Goal: Information Seeking & Learning: Check status

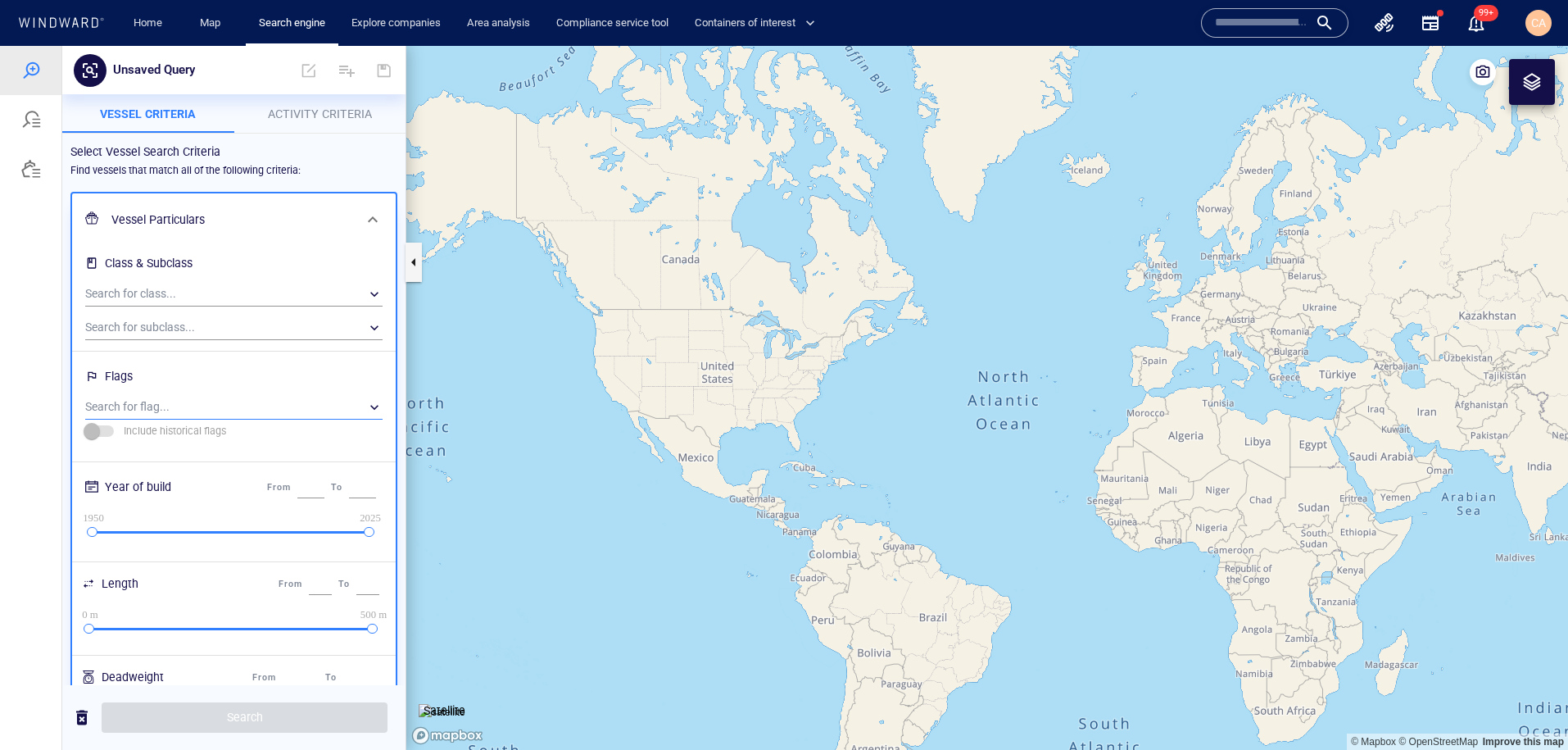
click at [379, 408] on div "​" at bounding box center [234, 407] width 298 height 24
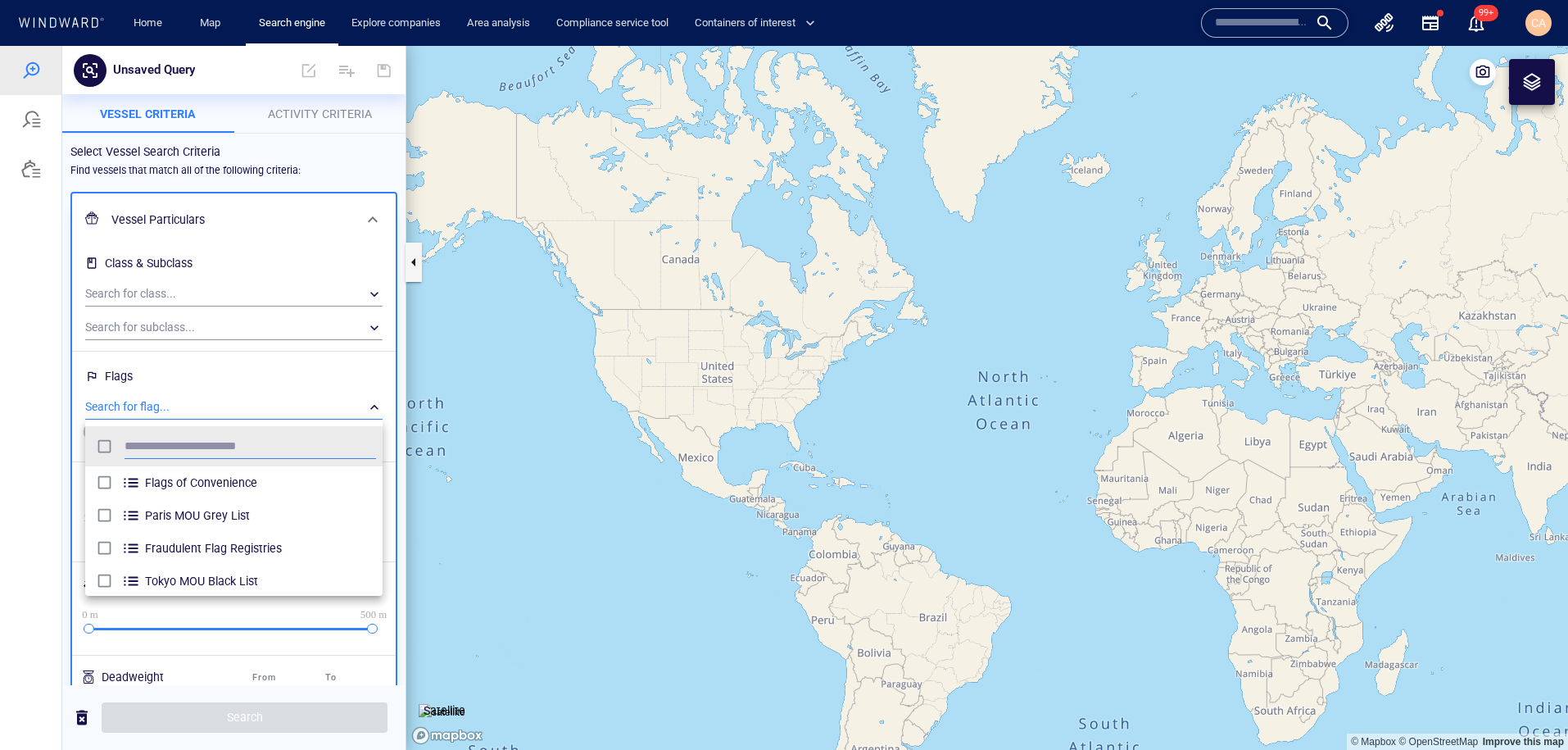
scroll to position [164, 298]
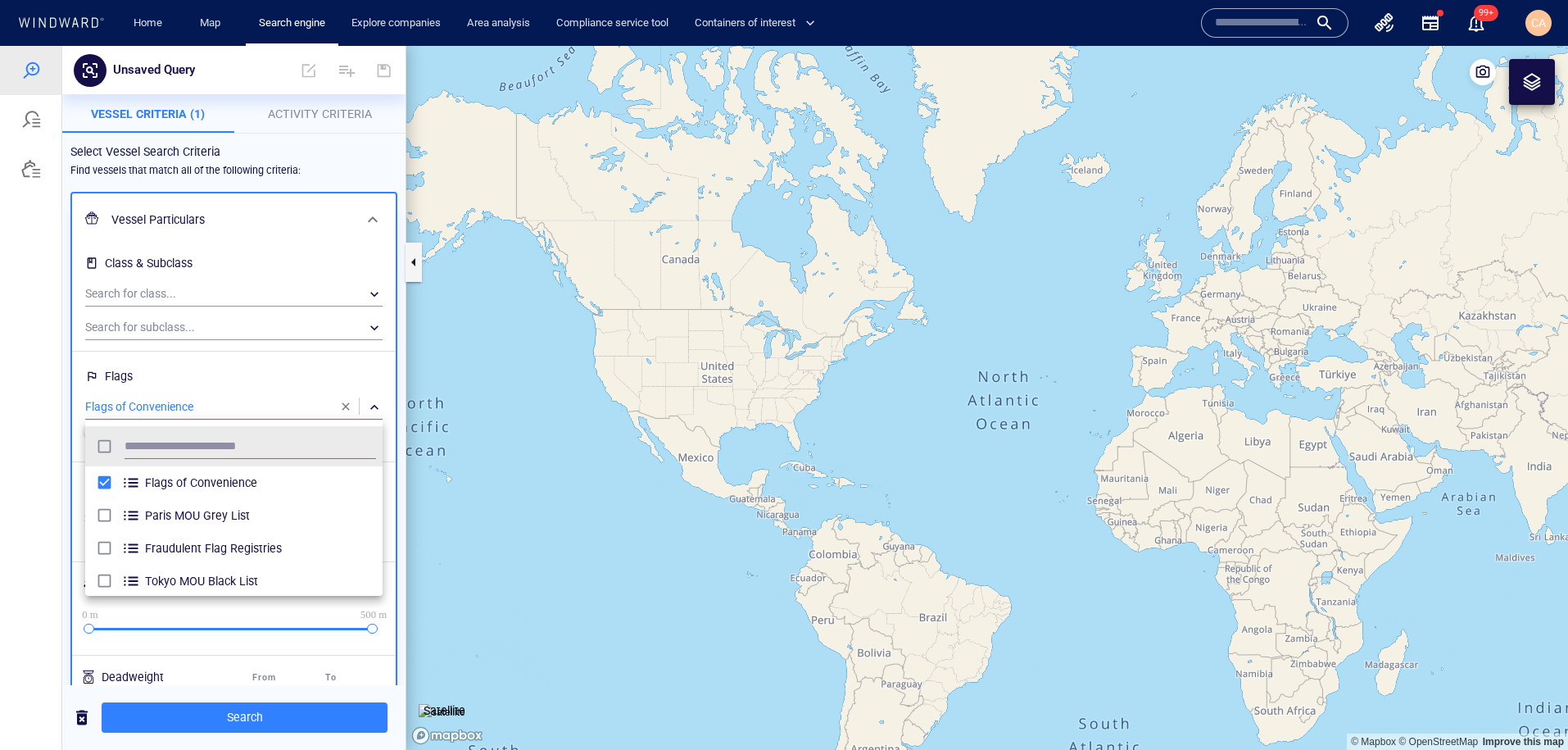
click at [234, 712] on div at bounding box center [784, 398] width 1568 height 704
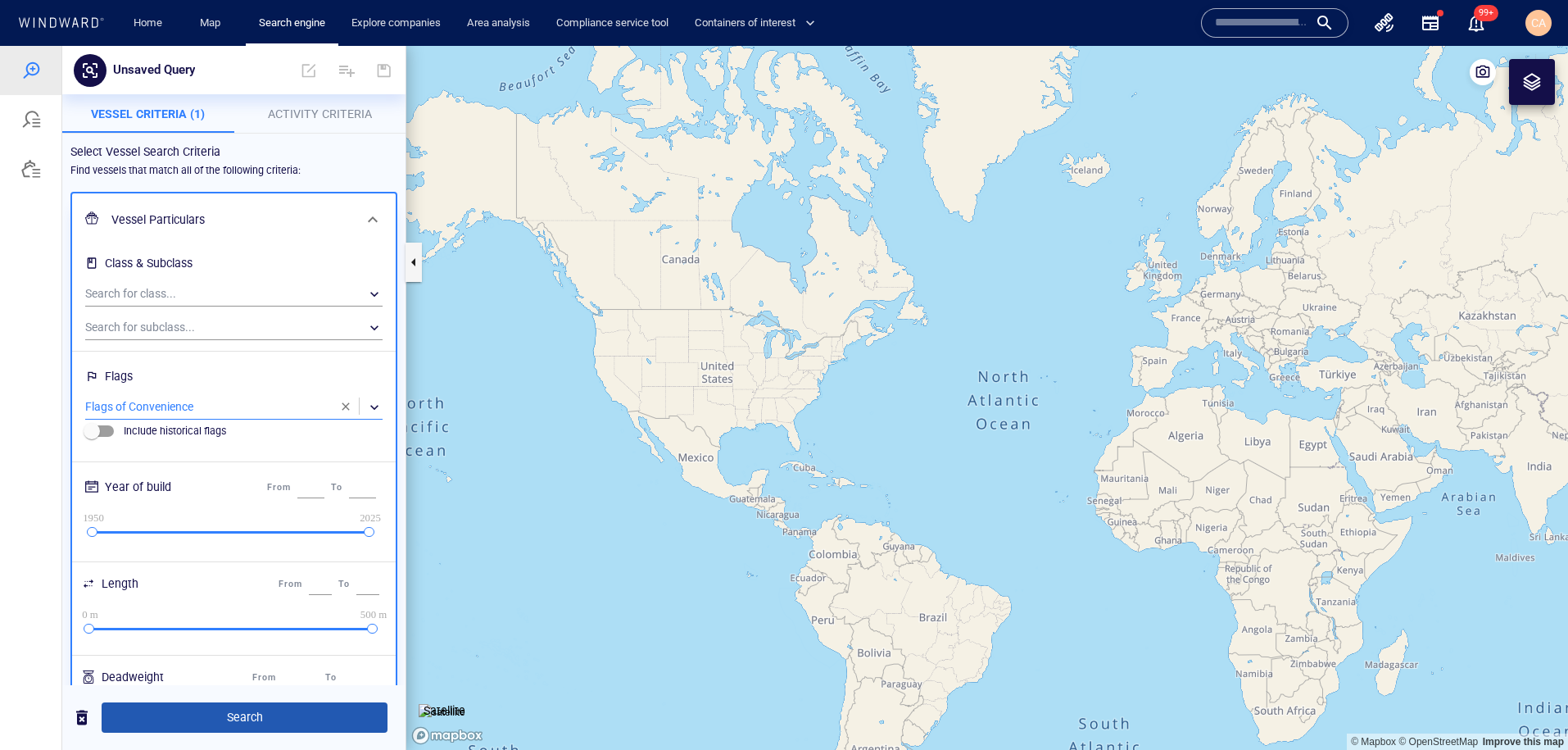
click at [273, 714] on span "Search" at bounding box center [244, 717] width 259 height 20
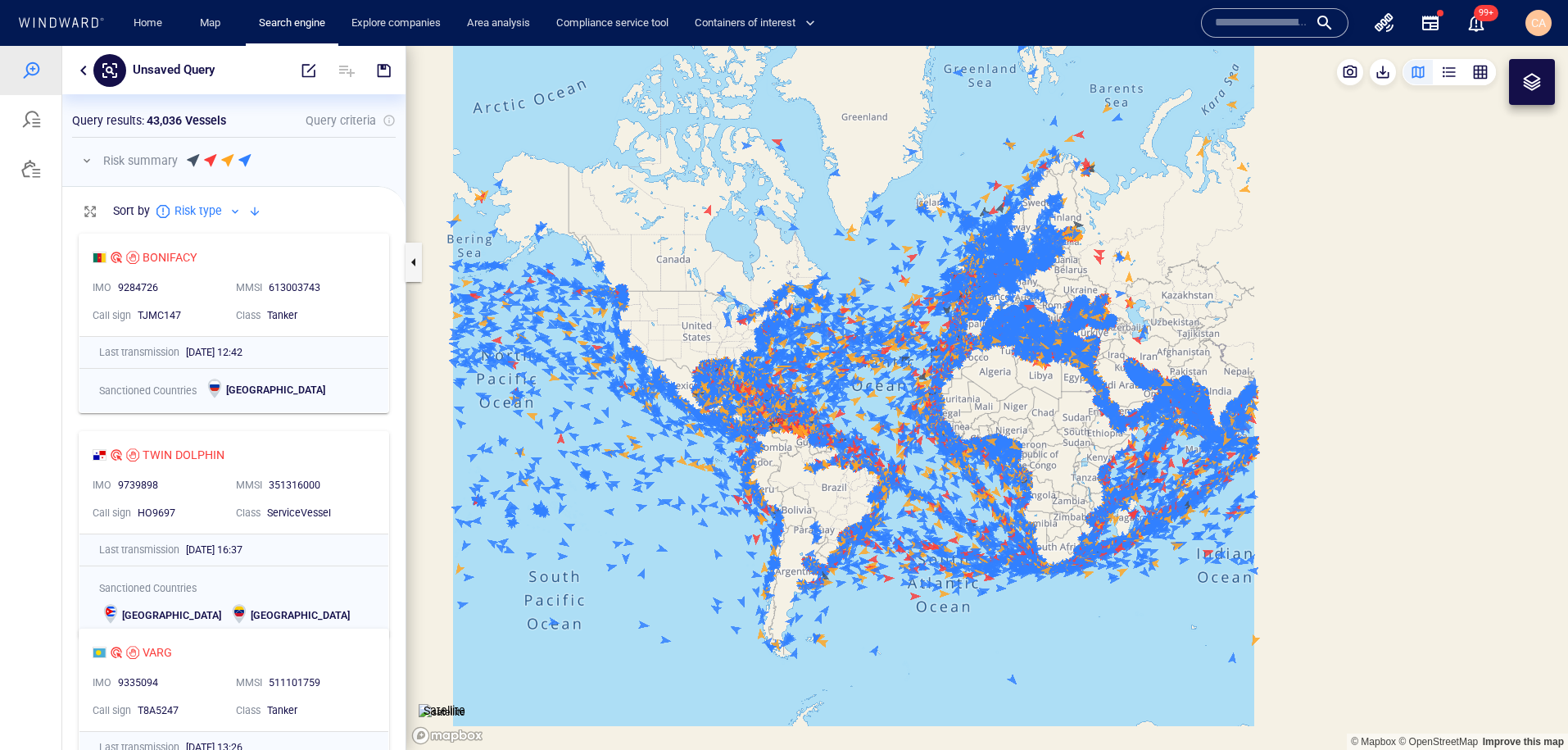
scroll to position [1, 1]
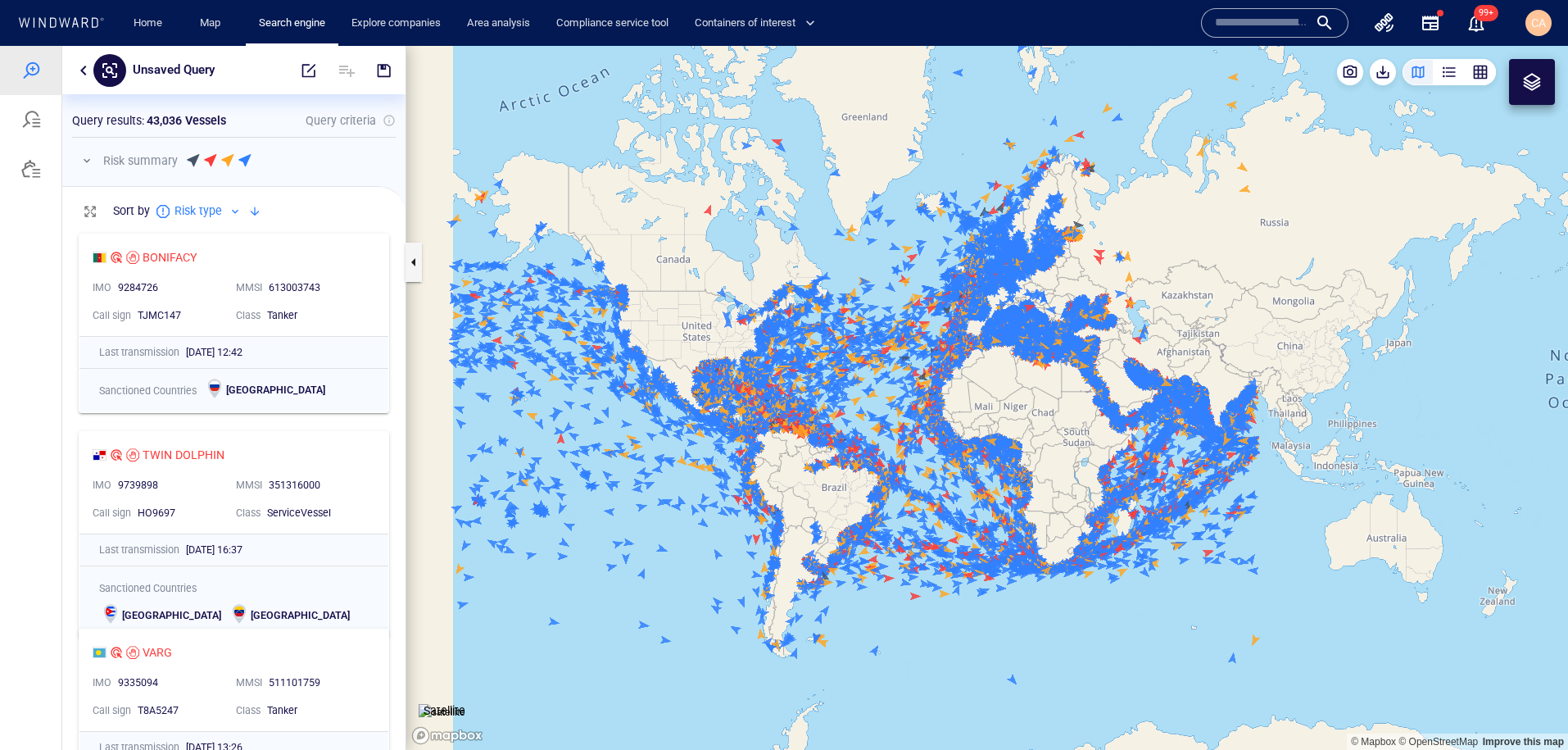
click at [1294, 17] on input "text" at bounding box center [1262, 23] width 93 height 24
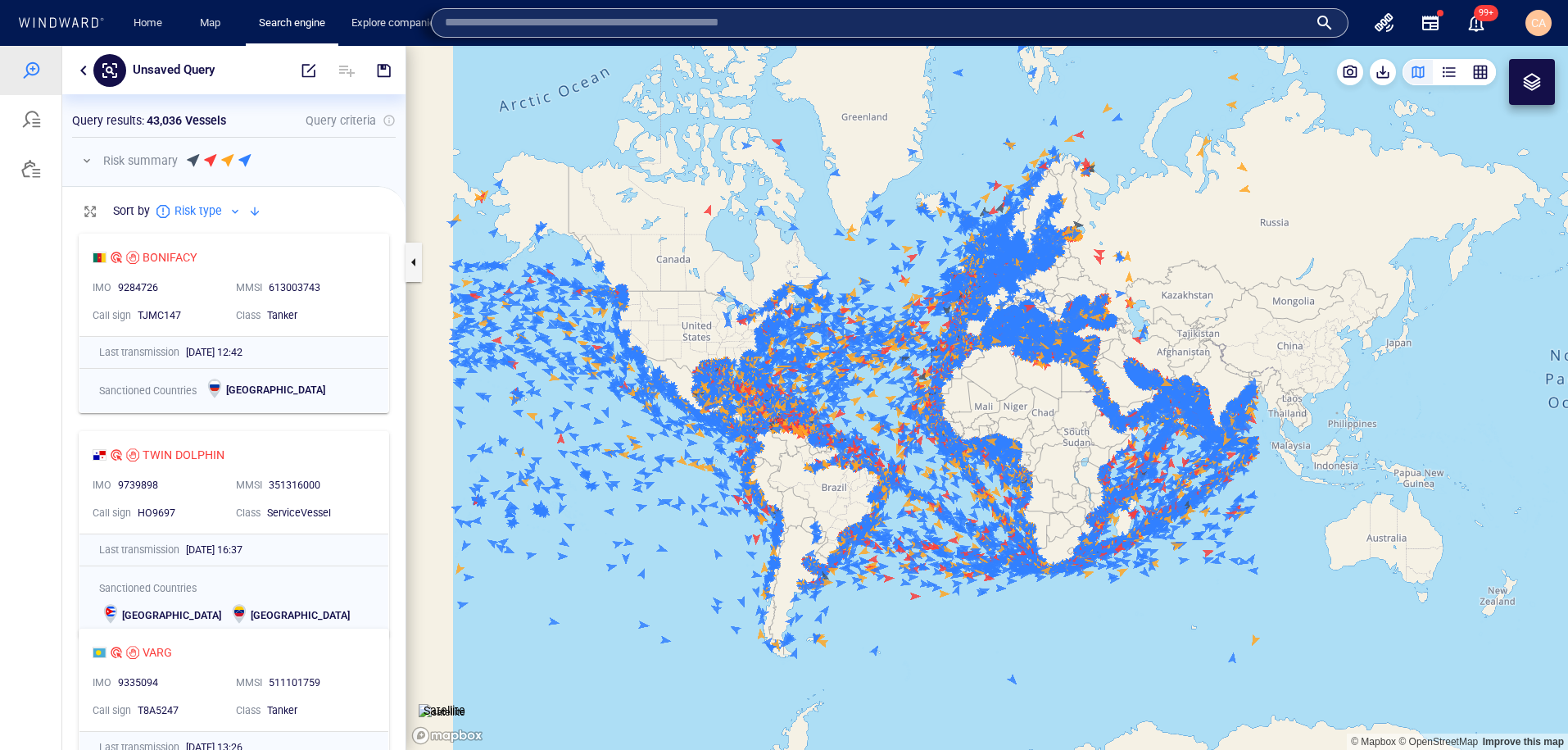
paste input "*******"
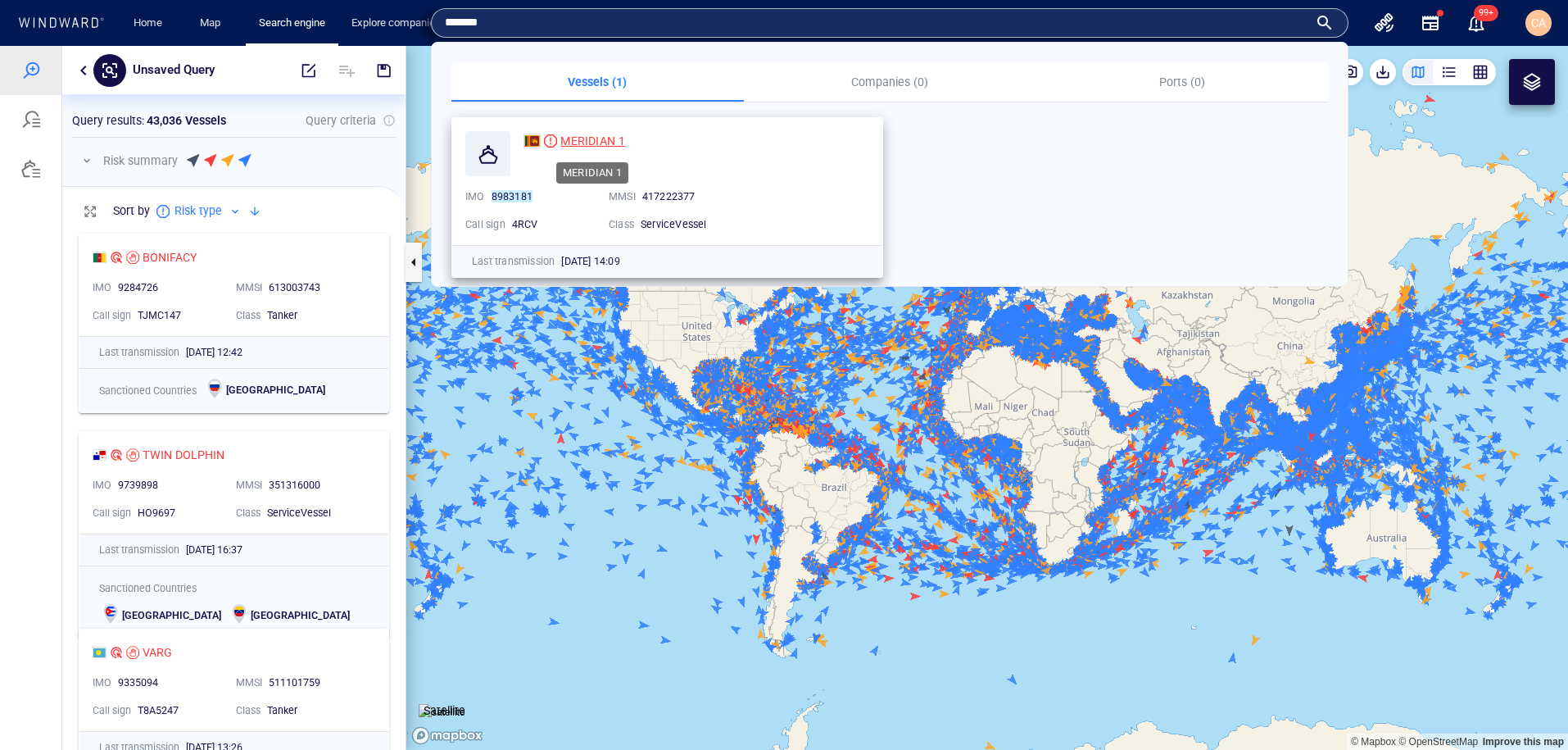
type input "*******"
click at [587, 137] on span "MERIDIAN 1" at bounding box center [593, 141] width 65 height 13
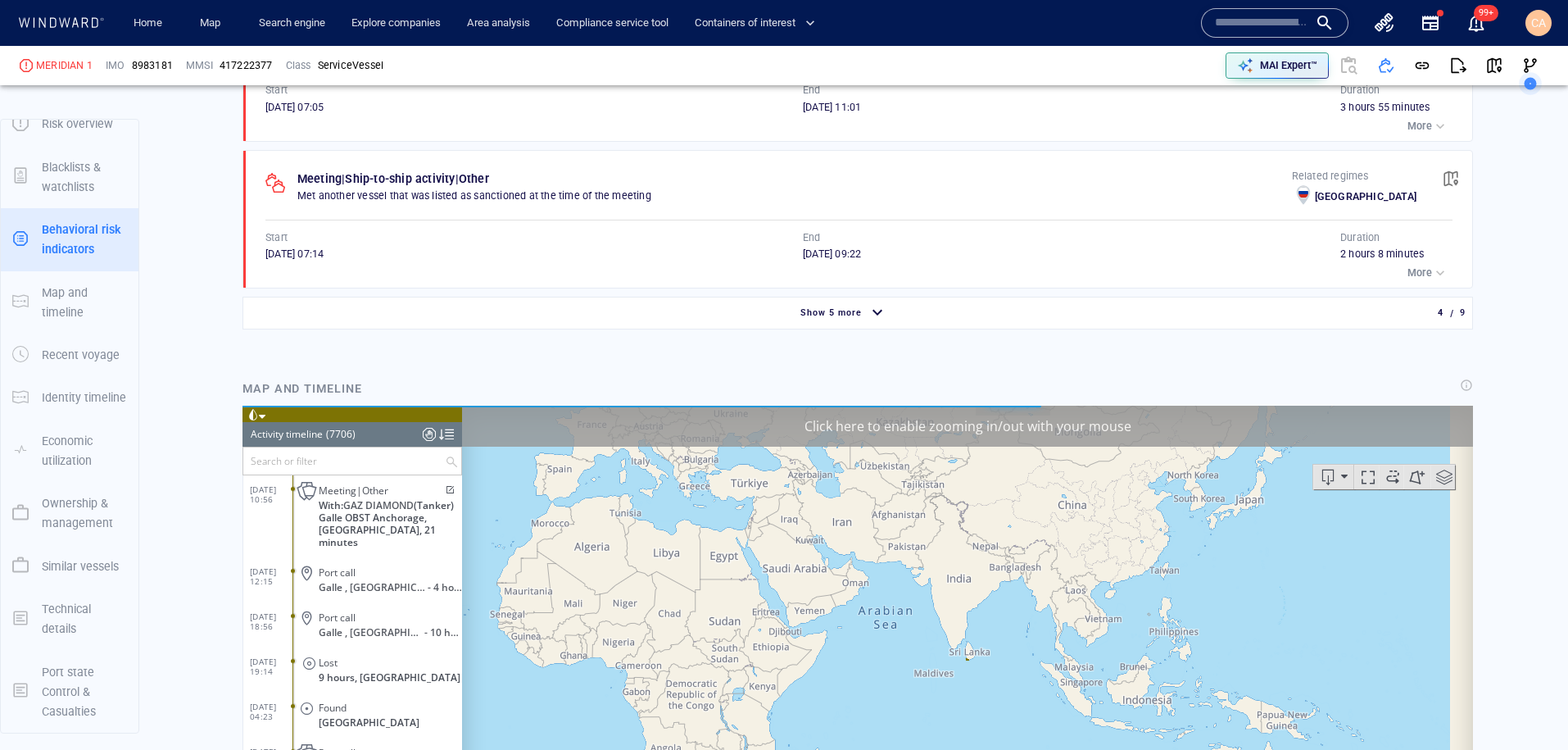
scroll to position [346839, 0]
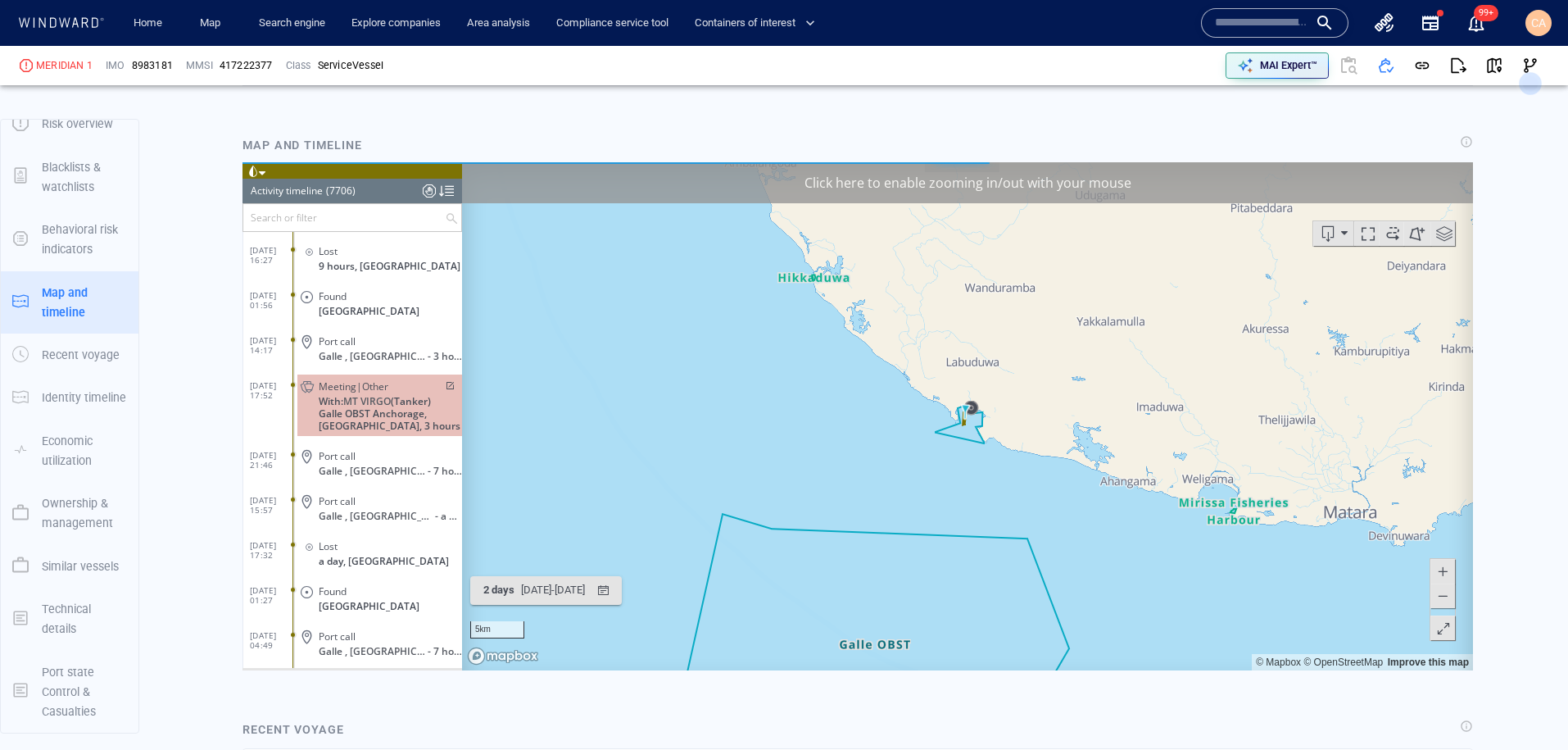
scroll to position [342320, 0]
